Goal: Book appointment/travel/reservation

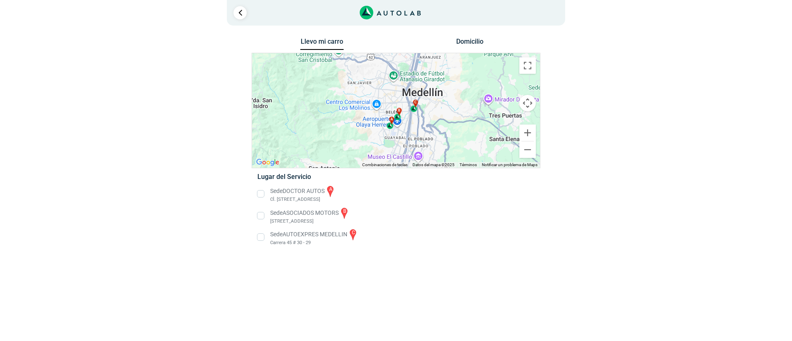
click at [261, 192] on li "Sede DOCTOR AUTOS a Cl. [STREET_ADDRESS]" at bounding box center [395, 194] width 289 height 19
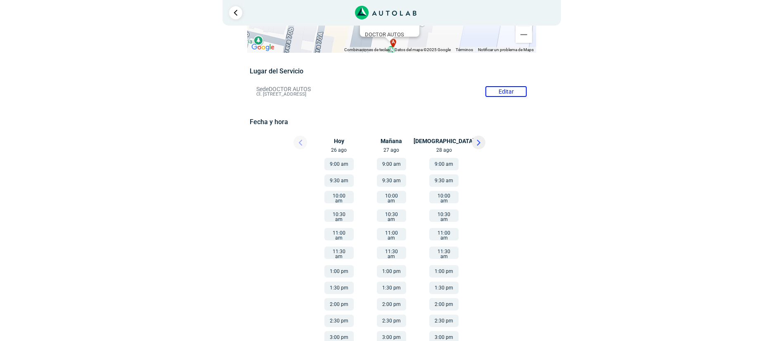
scroll to position [44, 0]
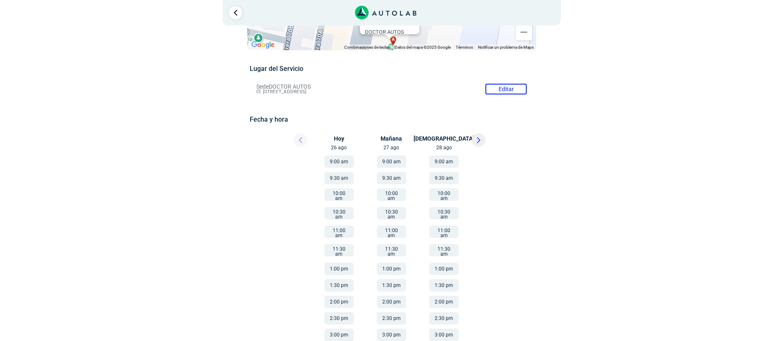
click at [345, 244] on button "11:30 am" at bounding box center [338, 250] width 29 height 12
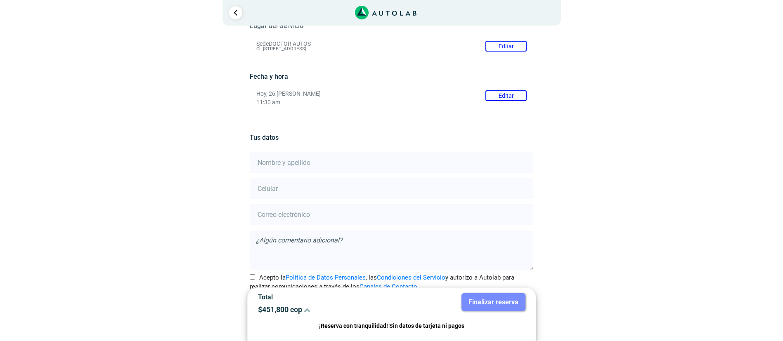
scroll to position [107, 0]
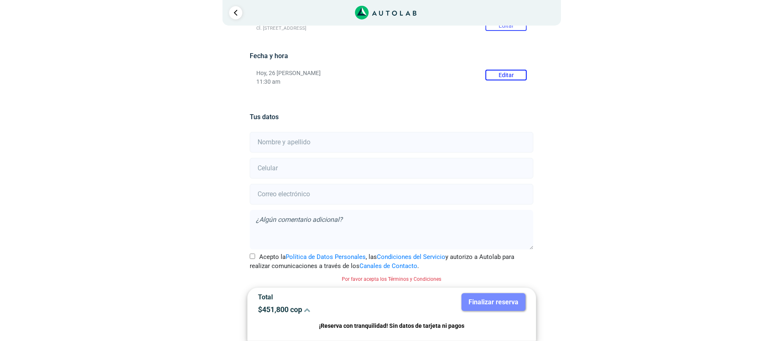
click at [489, 138] on input "text" at bounding box center [392, 142] width 284 height 21
type input "[PERSON_NAME]"
click at [371, 166] on input "number" at bounding box center [392, 168] width 284 height 21
type input "3116218377"
click at [297, 199] on input "email" at bounding box center [392, 194] width 284 height 21
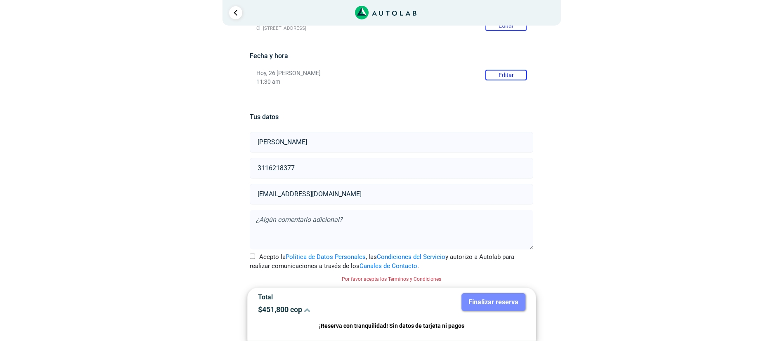
type input "[EMAIL_ADDRESS][DOMAIN_NAME]"
click at [257, 256] on label "Acepto la Política de Datos Personales , las Condiciones del Servicio y autoriz…" at bounding box center [392, 262] width 284 height 19
click at [255, 256] on input "Acepto la Política de Datos Personales , las Condiciones del Servicio y autoriz…" at bounding box center [252, 256] width 5 height 5
checkbox input "true"
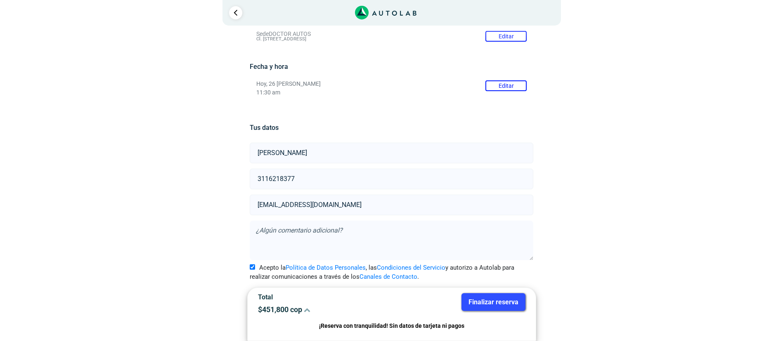
scroll to position [97, 0]
click at [664, 211] on div "× ¡Reserva tranquilo! Sin datos de tarjeta ni pagos Aquí puedes ver tus servici…" at bounding box center [391, 122] width 783 height 438
click at [490, 304] on button "Finalizar reserva" at bounding box center [493, 302] width 64 height 18
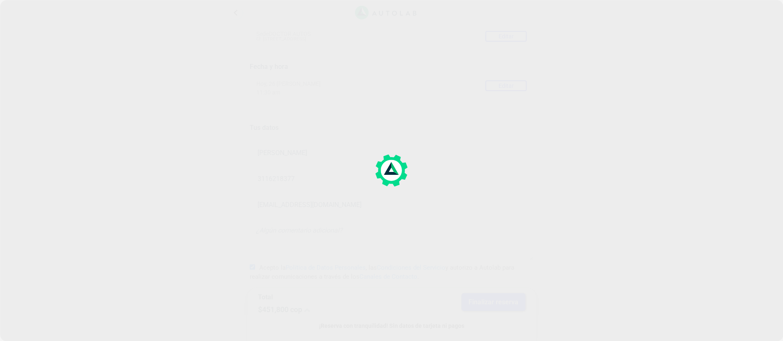
scroll to position [0, 0]
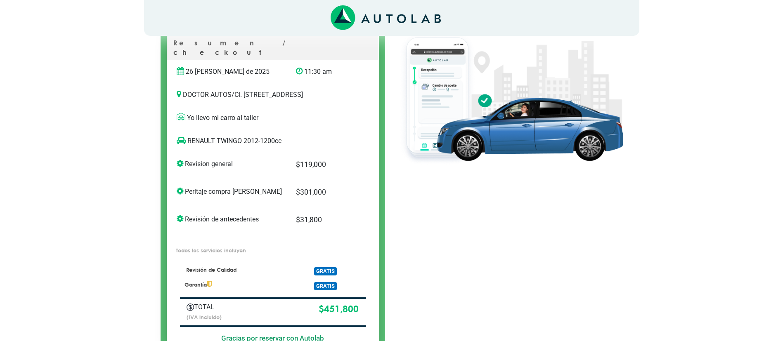
scroll to position [73, 0]
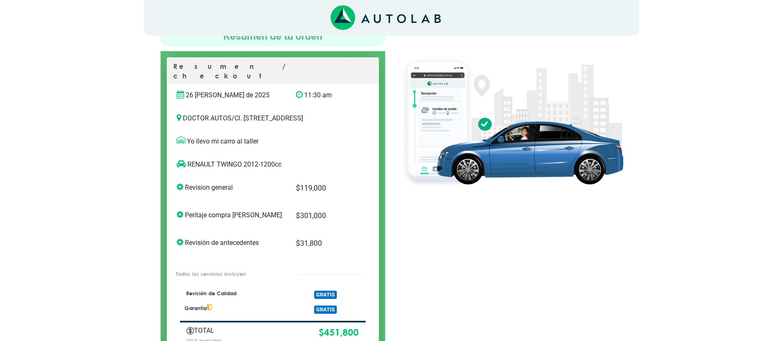
click at [118, 148] on div "× ¡Reserva tranquilo! Sin datos de tarjeta ni pagos Aquí puedes ver tus servici…" at bounding box center [391, 335] width 783 height 817
click at [184, 191] on p "Revision general" at bounding box center [230, 188] width 107 height 10
click at [118, 187] on div "× ¡Reserva tranquilo! Sin datos de tarjeta ni pagos Aquí puedes ver tus servici…" at bounding box center [391, 335] width 783 height 817
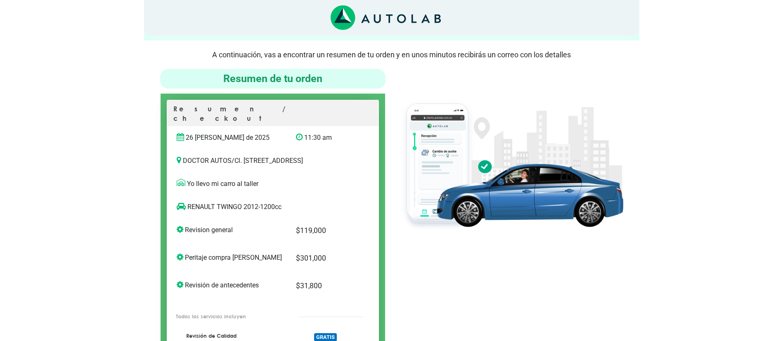
scroll to position [0, 0]
